Goal: Transaction & Acquisition: Purchase product/service

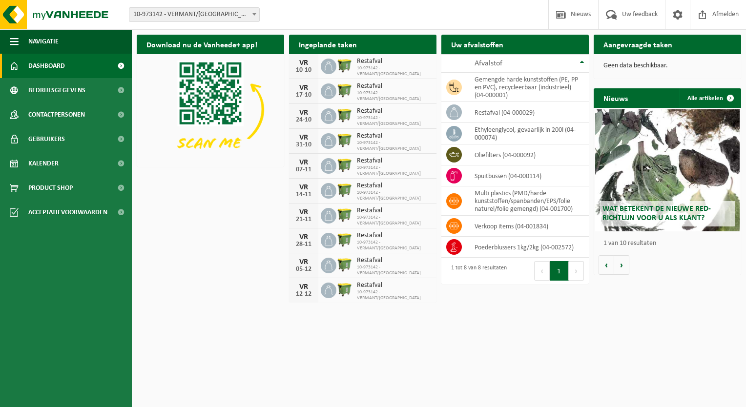
click at [140, 4] on div "Vestiging: 10-973142 - VERMANT/WILRIJK - [GEOGRAPHIC_DATA] 10-973142 - VERMANT/…" at bounding box center [373, 15] width 746 height 30
click at [140, 4] on div "Vestiging: 10-973142 - VERMANT/WILRIJK - WILRIJK 10-973142 - VERMANT/WILRIJK - …" at bounding box center [373, 15] width 746 height 30
click at [61, 165] on link "Kalender" at bounding box center [66, 163] width 132 height 24
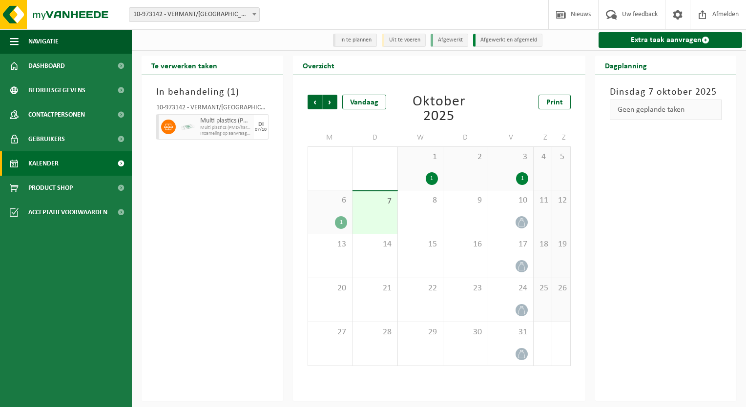
click at [195, 124] on div at bounding box center [188, 126] width 20 height 25
click at [411, 175] on div "1" at bounding box center [420, 178] width 35 height 13
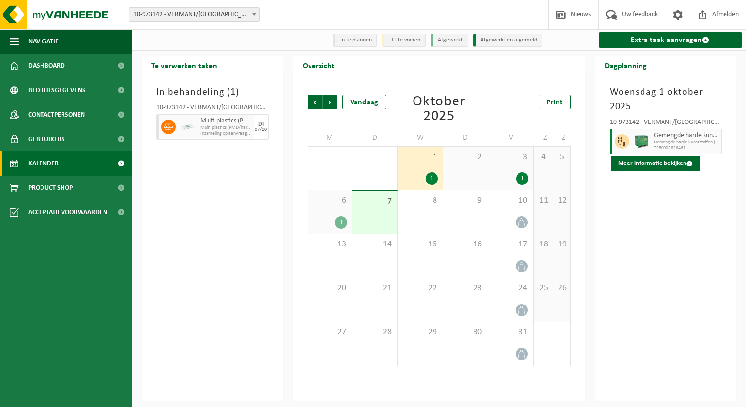
click at [510, 175] on div "1" at bounding box center [510, 178] width 35 height 13
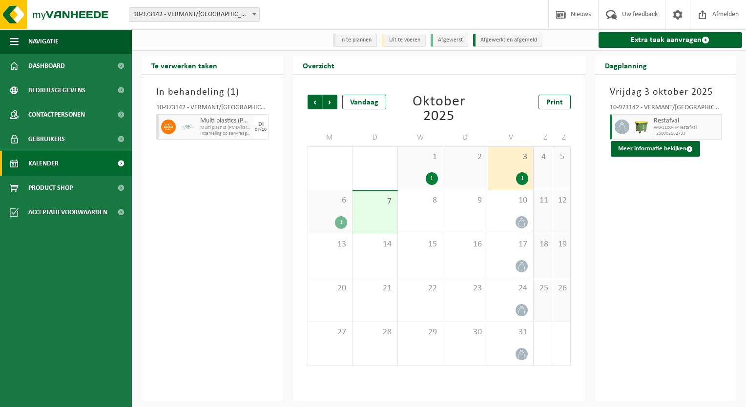
click at [326, 216] on div "6 1" at bounding box center [330, 212] width 44 height 43
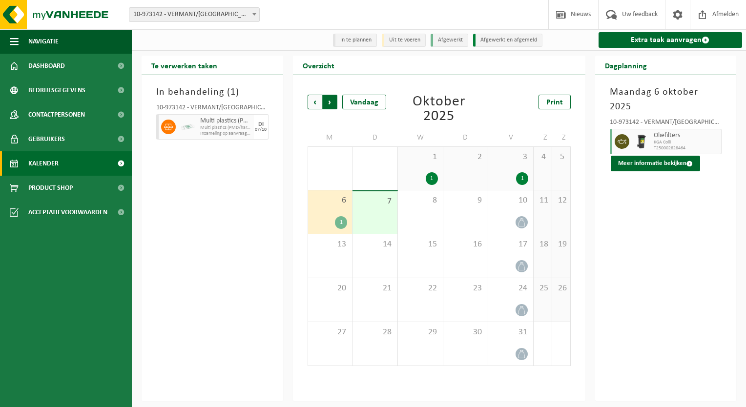
click at [317, 103] on span "Vorige" at bounding box center [315, 102] width 15 height 15
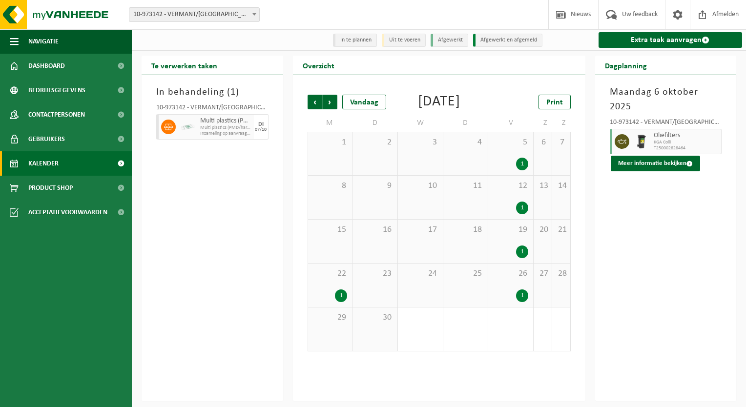
click at [331, 295] on div "22 1" at bounding box center [330, 285] width 44 height 43
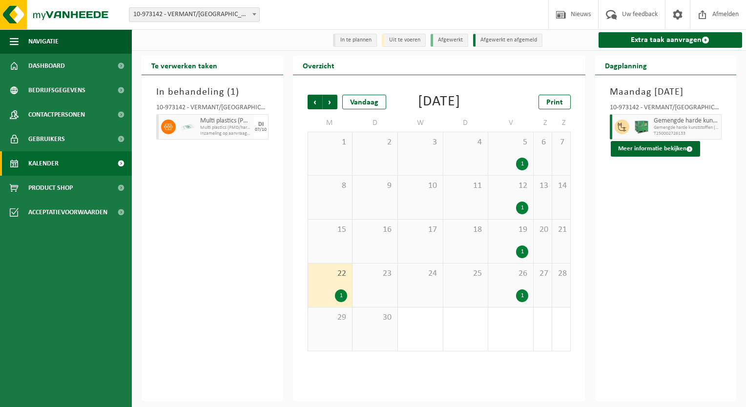
click at [512, 302] on div "26 1" at bounding box center [511, 285] width 45 height 43
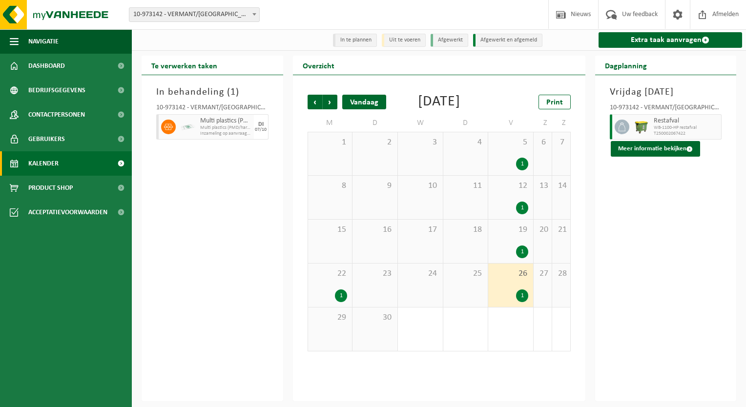
click at [362, 109] on div "Vandaag" at bounding box center [364, 102] width 44 height 15
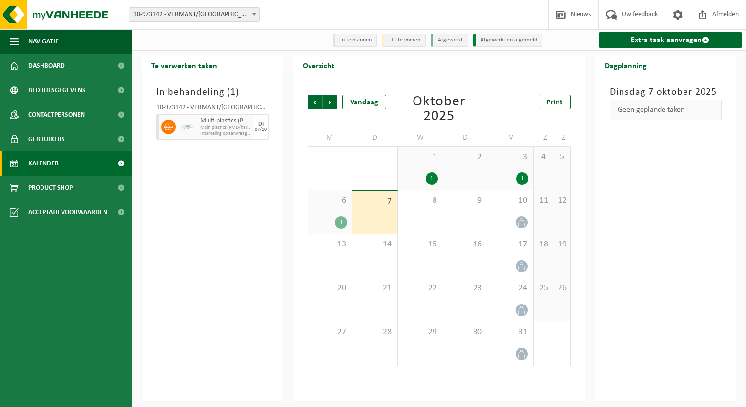
click at [219, 128] on span "Multi plastics (PMD/harde kunststof/spanbanden/EPS/folie)" at bounding box center [225, 128] width 51 height 6
click at [60, 64] on span "Dashboard" at bounding box center [46, 66] width 37 height 24
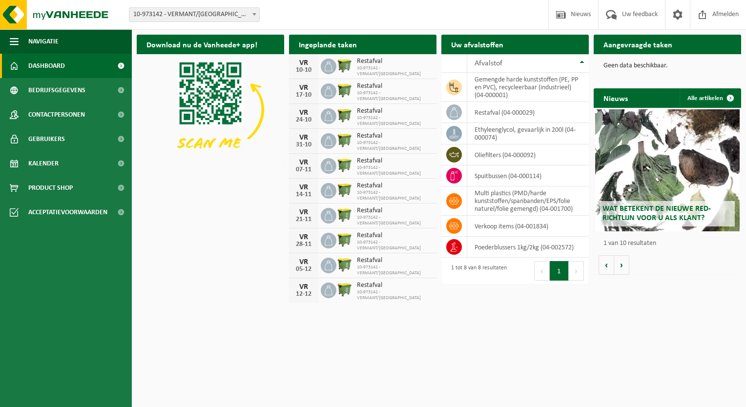
click at [525, 46] on div "Uw afvalstoffen Ophaling aanvragen" at bounding box center [516, 45] width 148 height 20
click at [65, 170] on link "Kalender" at bounding box center [66, 163] width 132 height 24
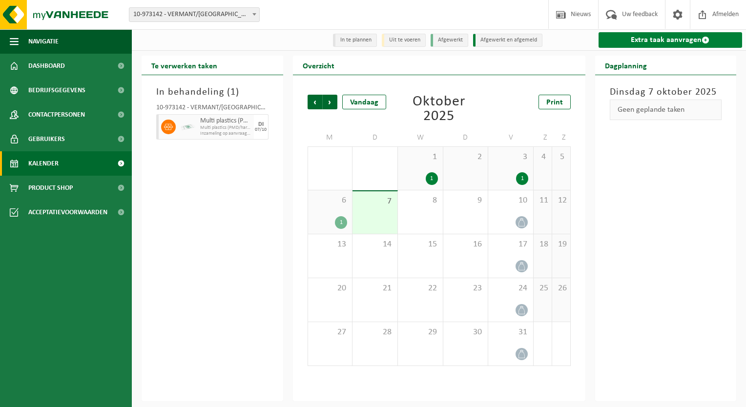
click at [651, 42] on link "Extra taak aanvragen" at bounding box center [671, 40] width 144 height 16
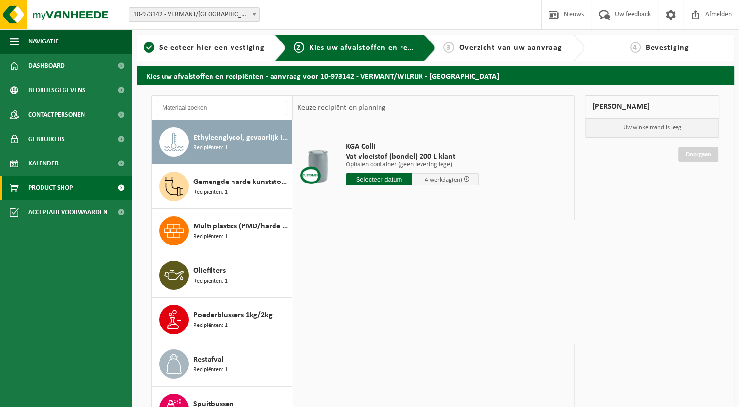
click at [43, 184] on span "Product Shop" at bounding box center [50, 188] width 44 height 24
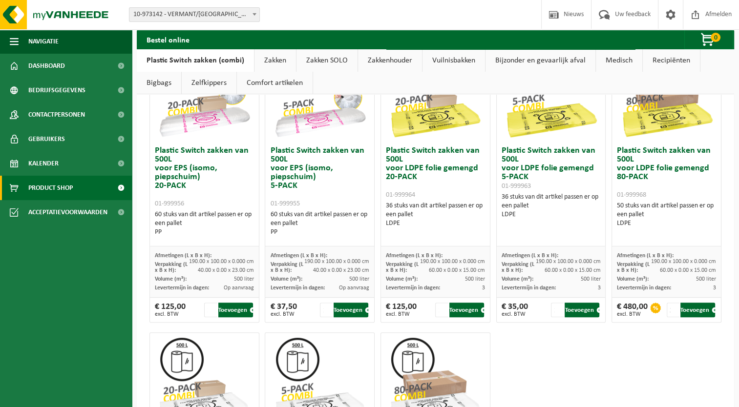
scroll to position [417, 0]
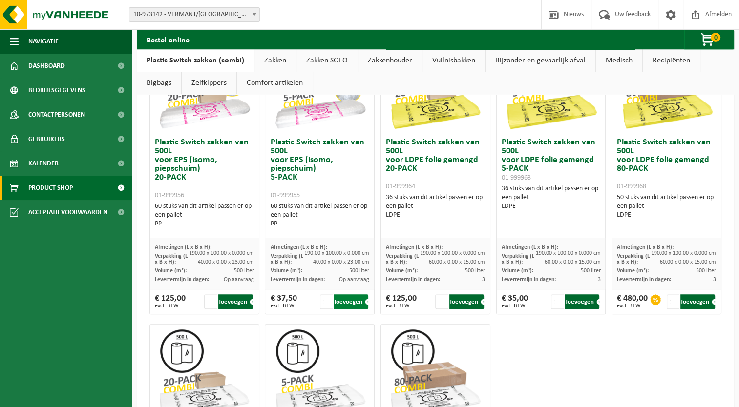
click at [350, 303] on button "Toevoegen" at bounding box center [351, 302] width 35 height 15
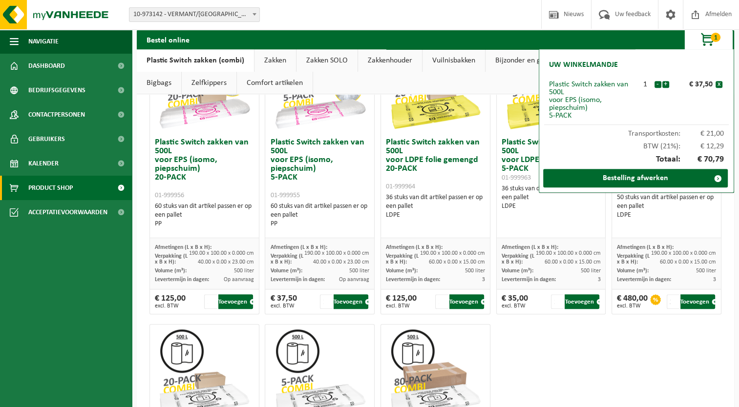
click at [437, 58] on link "Vuilnisbakken" at bounding box center [454, 60] width 63 height 22
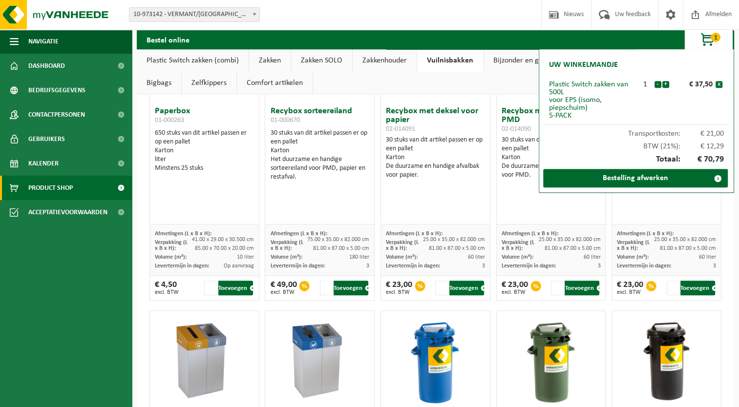
click at [709, 43] on span "button" at bounding box center [708, 40] width 49 height 20
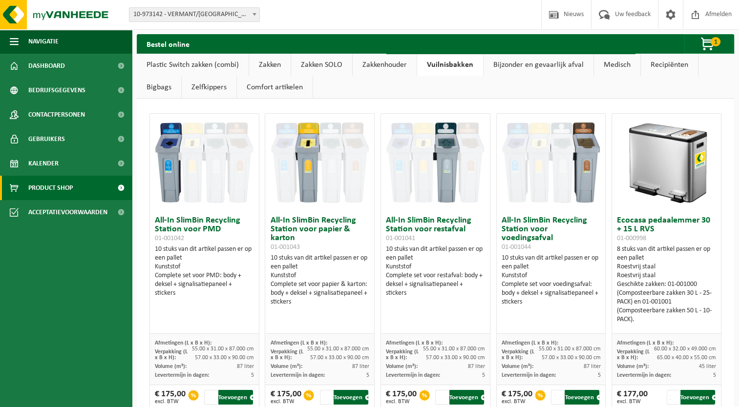
scroll to position [0, 0]
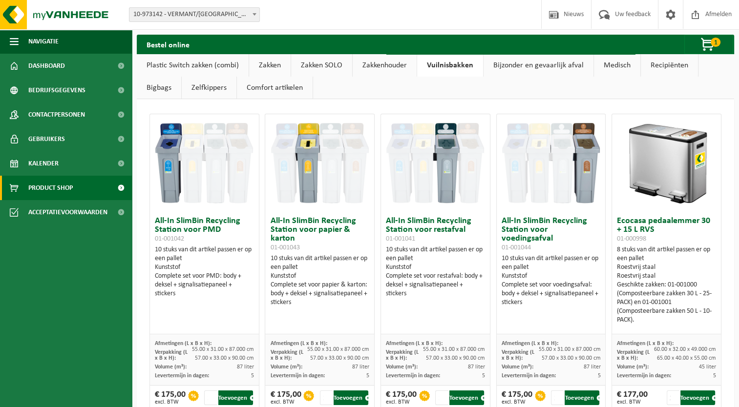
click at [205, 89] on link "Zelfkippers" at bounding box center [209, 88] width 55 height 22
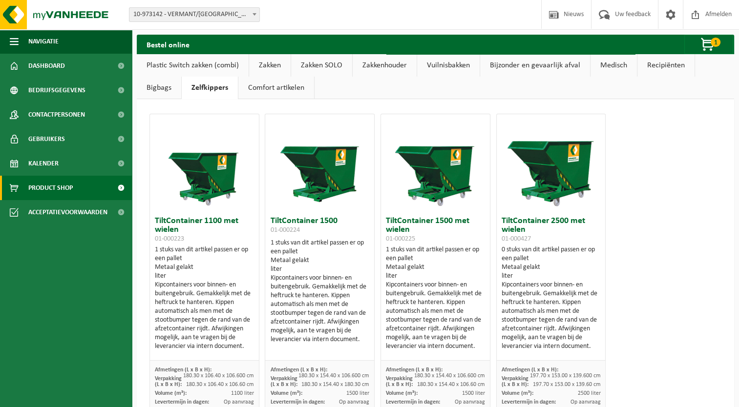
click at [165, 90] on link "Bigbags" at bounding box center [159, 88] width 44 height 22
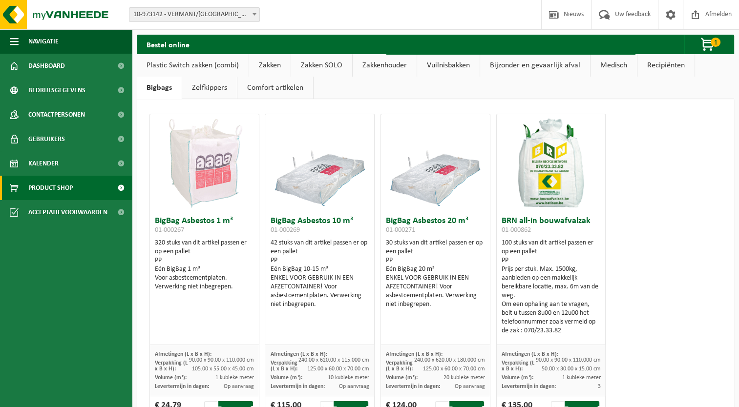
click at [258, 85] on link "Comfort artikelen" at bounding box center [275, 88] width 76 height 22
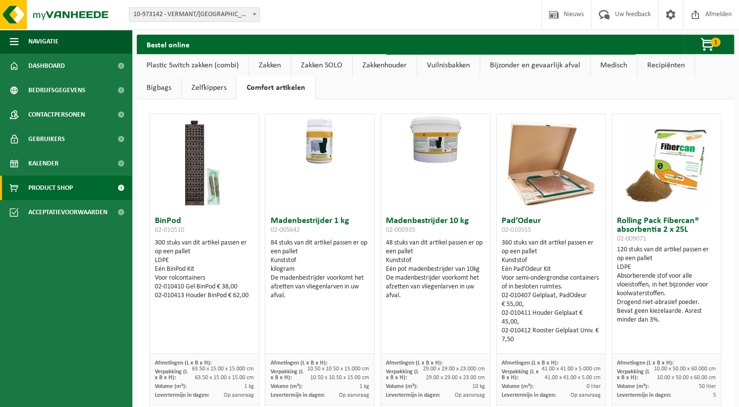
click at [448, 62] on link "Vuilnisbakken" at bounding box center [448, 65] width 63 height 22
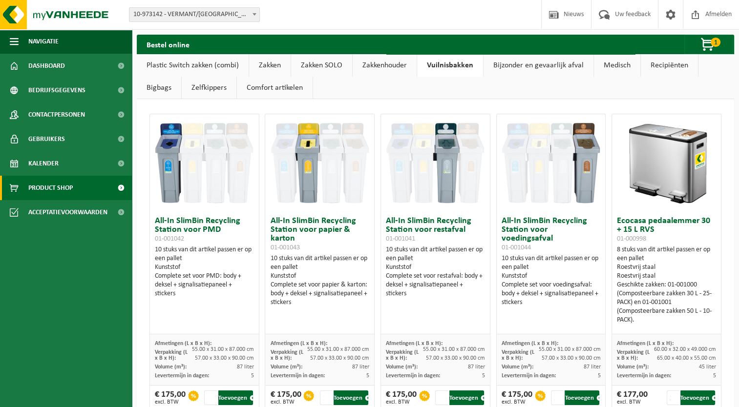
click at [163, 89] on link "Bigbags" at bounding box center [159, 88] width 44 height 22
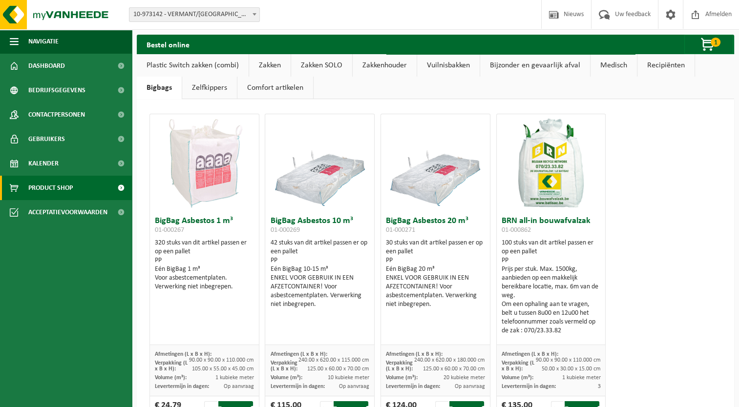
click at [657, 73] on link "Recipiënten" at bounding box center [666, 65] width 57 height 22
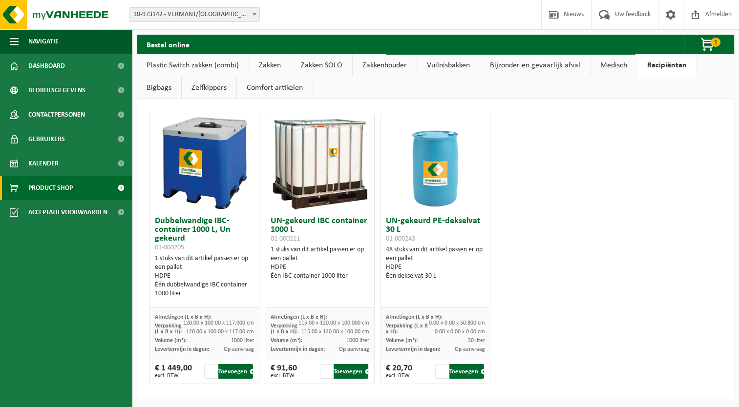
click at [618, 58] on link "Medisch" at bounding box center [614, 65] width 46 height 22
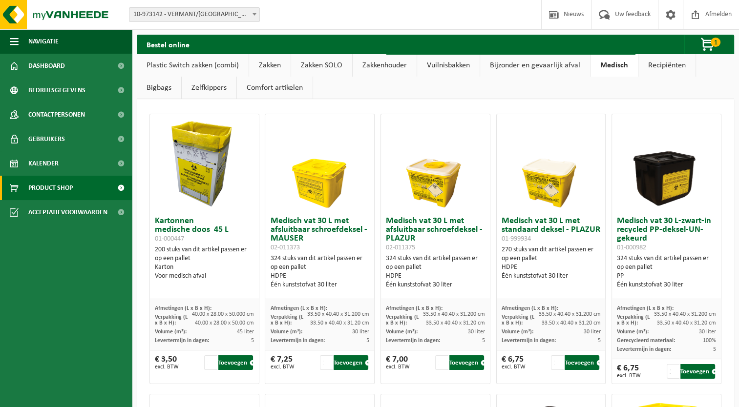
click at [535, 64] on link "Bijzonder en gevaarlijk afval" at bounding box center [535, 65] width 110 height 22
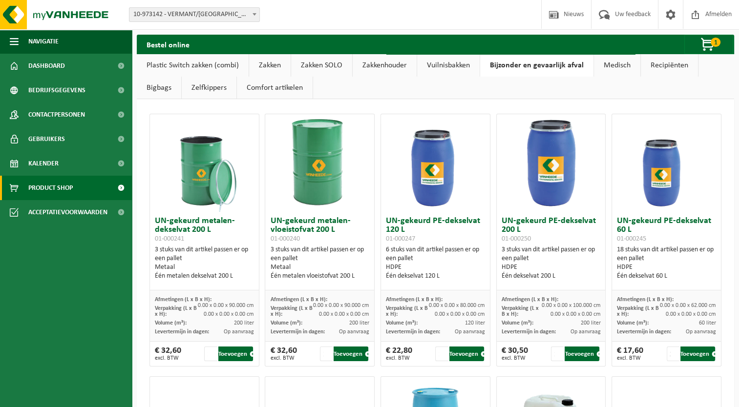
click at [454, 65] on link "Vuilnisbakken" at bounding box center [448, 65] width 63 height 22
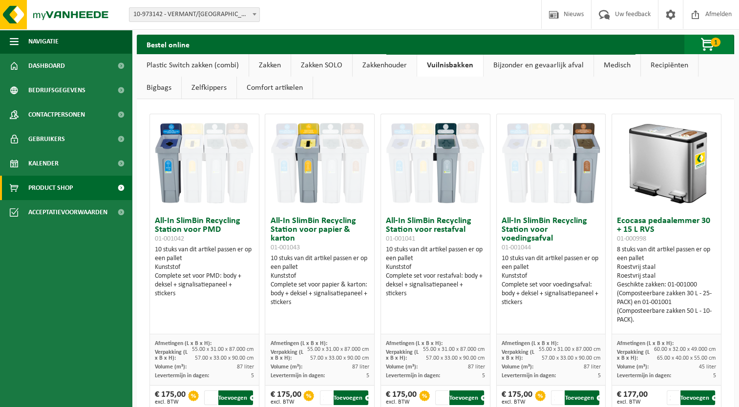
drag, startPoint x: 498, startPoint y: 39, endPoint x: 696, endPoint y: 42, distance: 198.4
click at [696, 42] on div "Bestel online 1 Uw winkelmandje Plastic Switch zakken van 500L voor EPS (isomo,…" at bounding box center [435, 45] width 597 height 20
click at [709, 41] on span "button" at bounding box center [708, 45] width 49 height 20
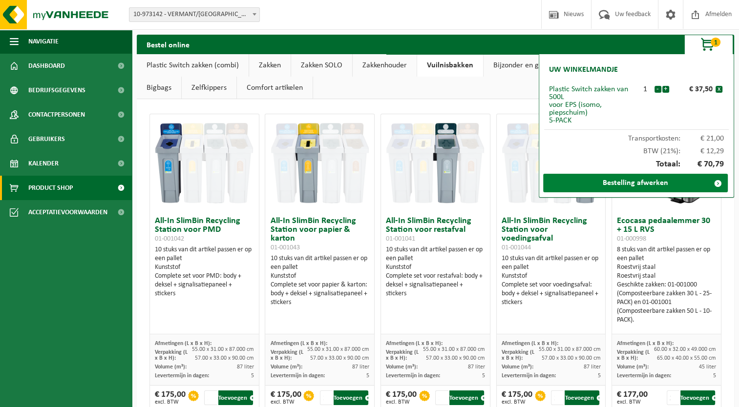
click at [647, 182] on link "Bestelling afwerken" at bounding box center [635, 183] width 185 height 19
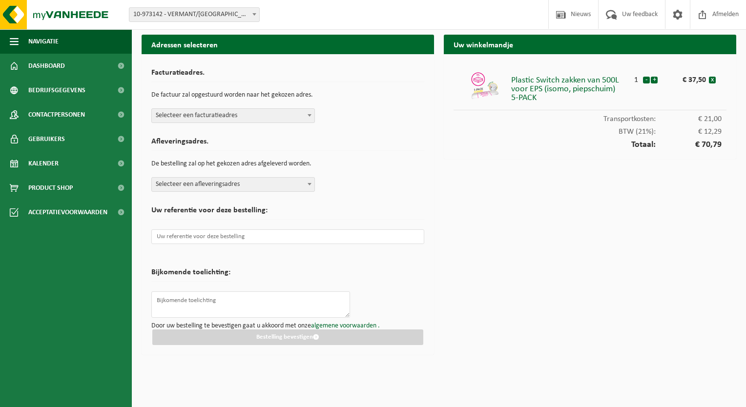
click at [252, 116] on span "Selecteer een facturatieadres" at bounding box center [233, 116] width 163 height 14
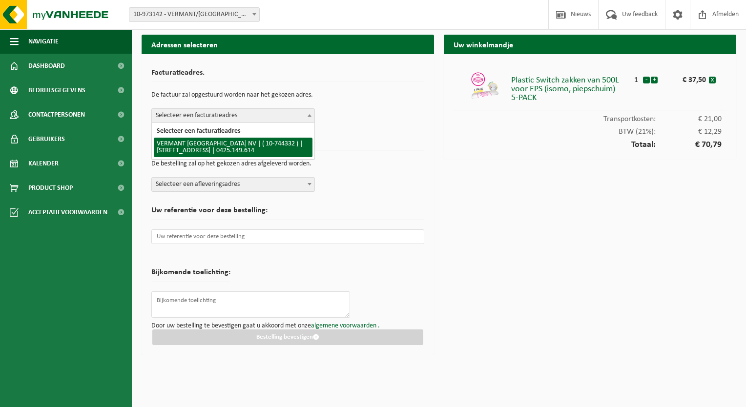
select select "154602"
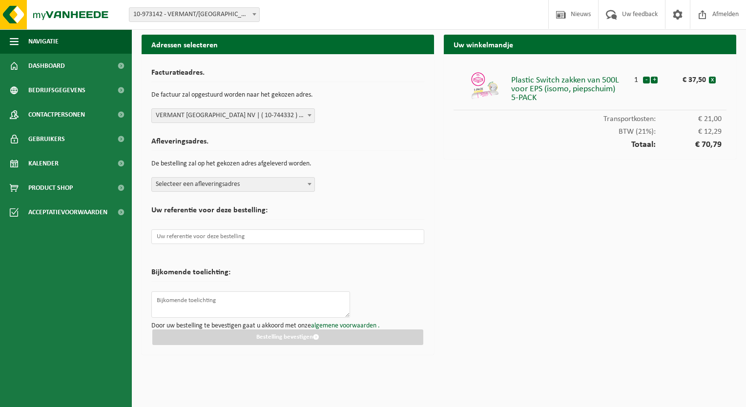
click at [223, 181] on span "Selecteer een afleveringsadres" at bounding box center [233, 185] width 163 height 14
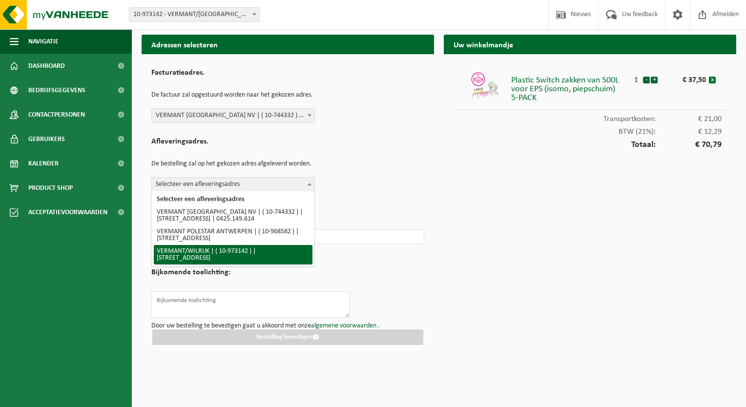
select select "156798"
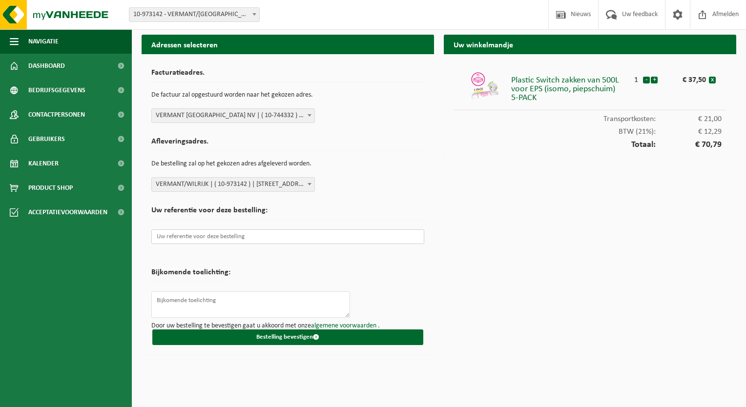
click at [221, 238] on input "text" at bounding box center [287, 237] width 273 height 15
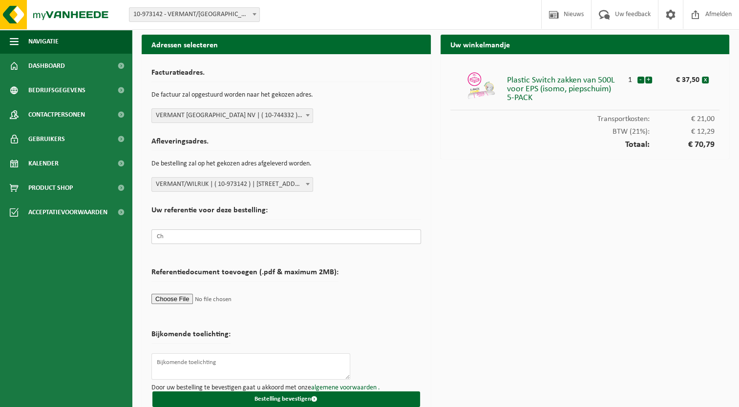
type input "C"
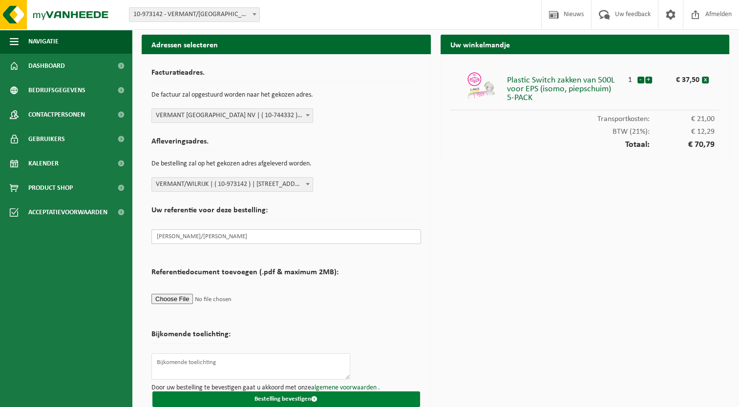
type input "Steve Spoelders/Christophe van Loon"
click at [282, 401] on button "Bestelling bevestigen" at bounding box center [286, 400] width 268 height 16
